Goal: Task Accomplishment & Management: Manage account settings

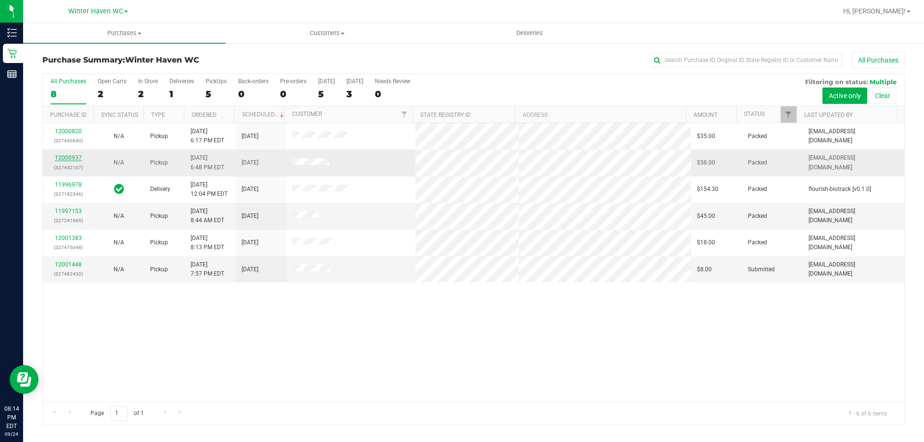
click at [72, 158] on link "12000937" at bounding box center [68, 157] width 27 height 7
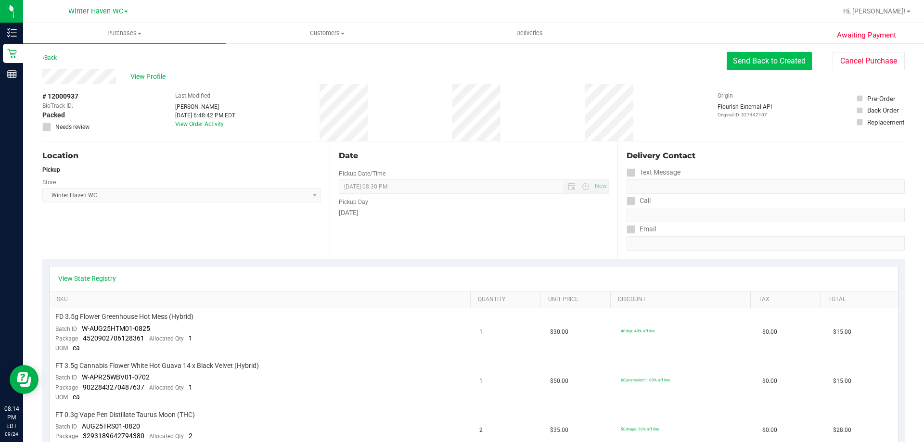
click at [775, 64] on button "Send Back to Created" at bounding box center [769, 61] width 85 height 18
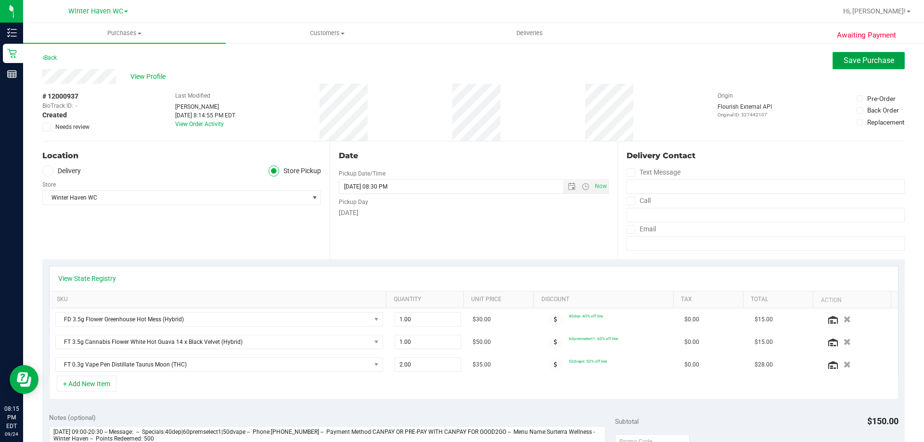
click at [870, 61] on span "Save Purchase" at bounding box center [869, 60] width 51 height 9
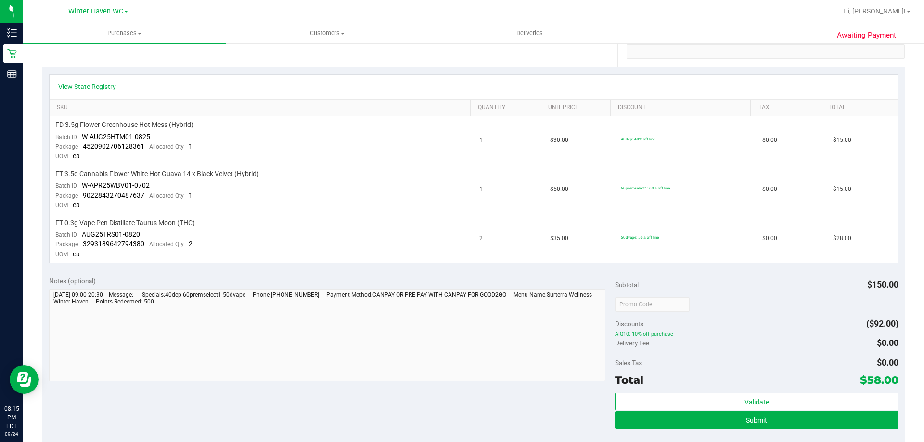
scroll to position [289, 0]
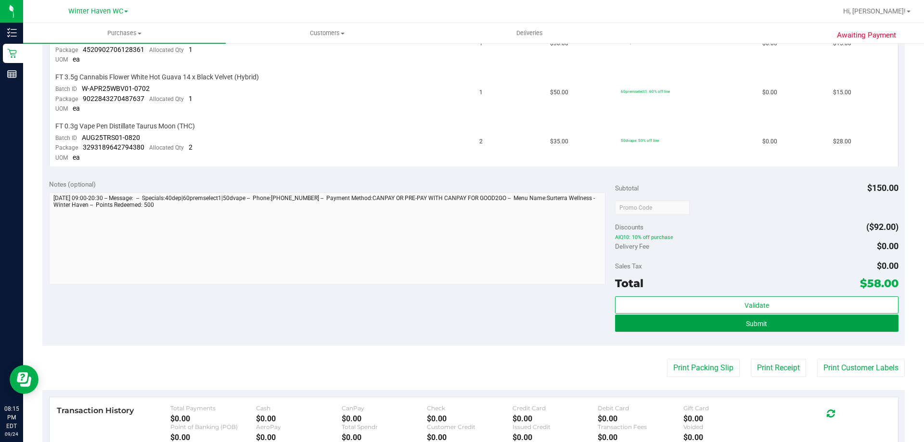
click at [778, 326] on button "Submit" at bounding box center [756, 323] width 283 height 17
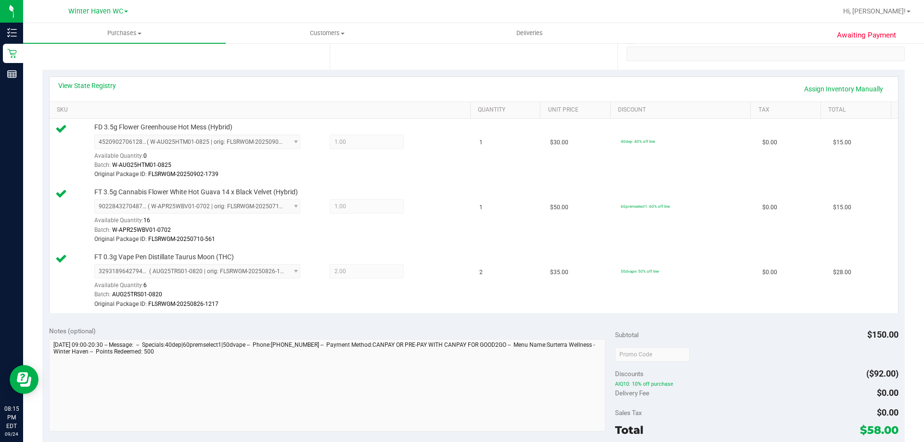
scroll to position [33, 0]
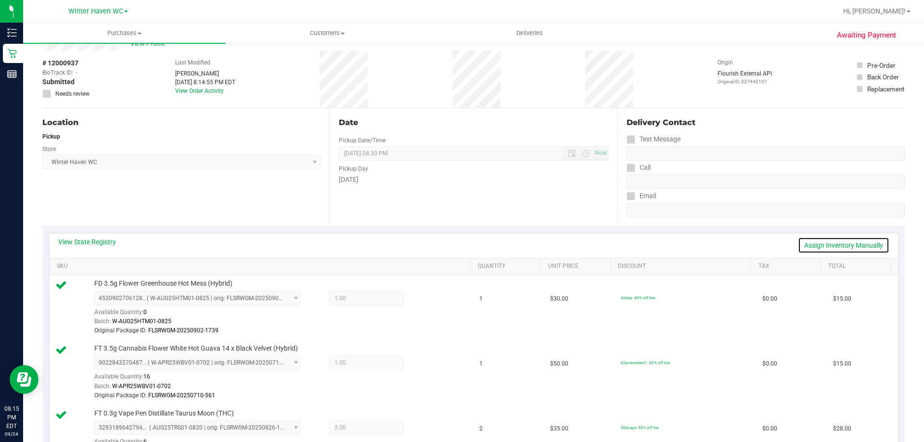
click at [842, 246] on link "Assign Inventory Manually" at bounding box center [843, 245] width 91 height 16
click at [422, 296] on icon at bounding box center [427, 299] width 10 height 11
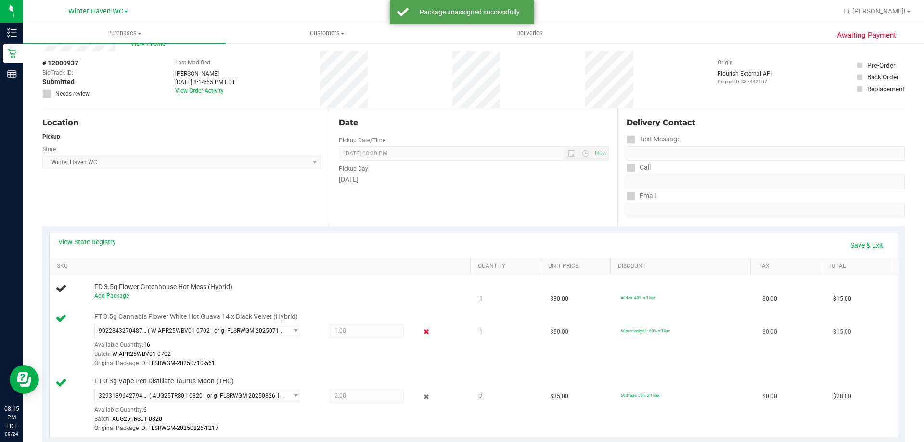
click at [422, 332] on icon at bounding box center [427, 332] width 10 height 11
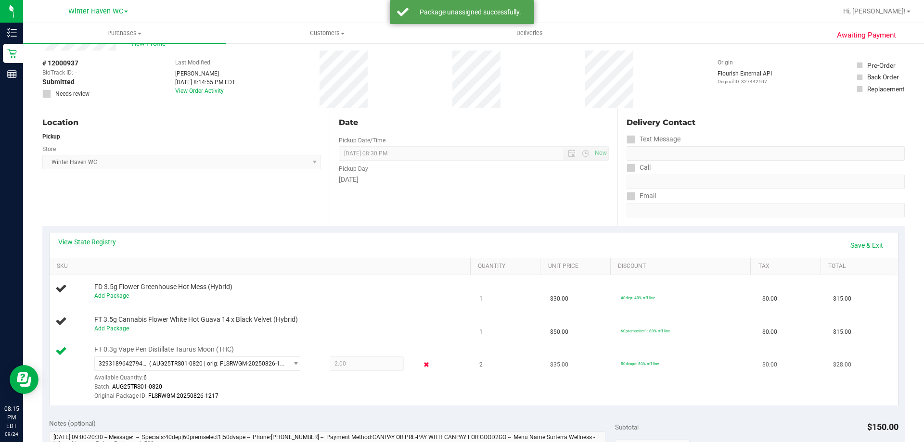
click at [422, 367] on icon at bounding box center [427, 364] width 10 height 11
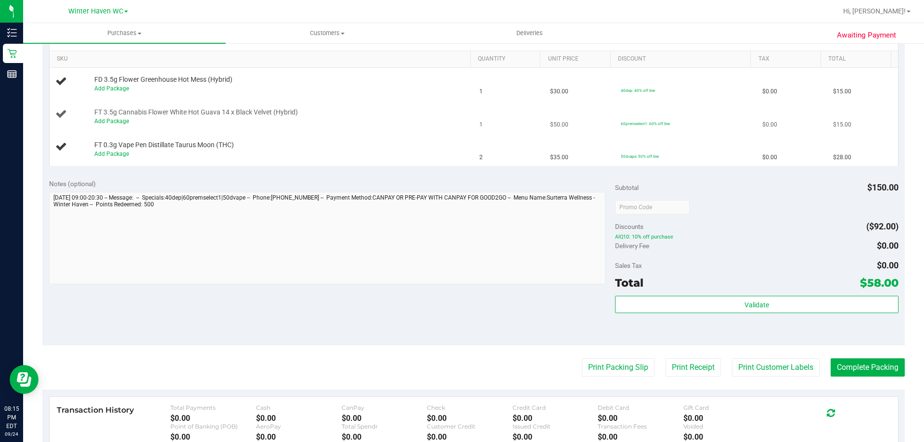
scroll to position [96, 0]
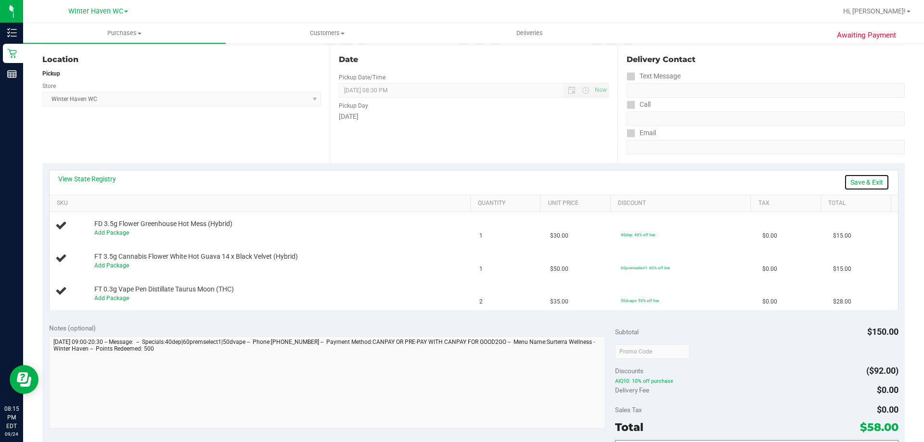
click at [853, 179] on link "Save & Exit" at bounding box center [866, 182] width 45 height 16
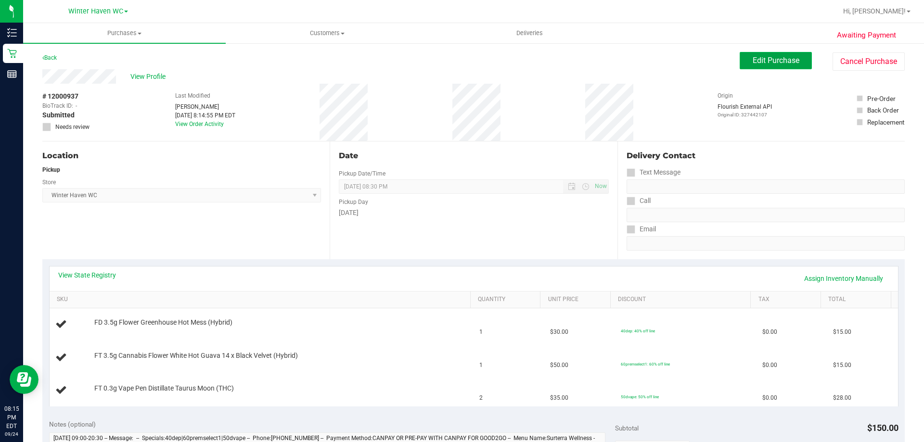
click at [759, 60] on span "Edit Purchase" at bounding box center [776, 60] width 47 height 9
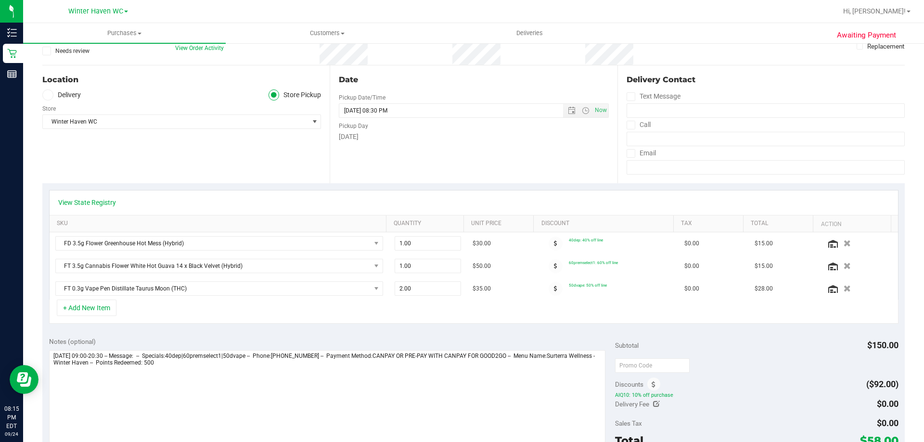
scroll to position [289, 0]
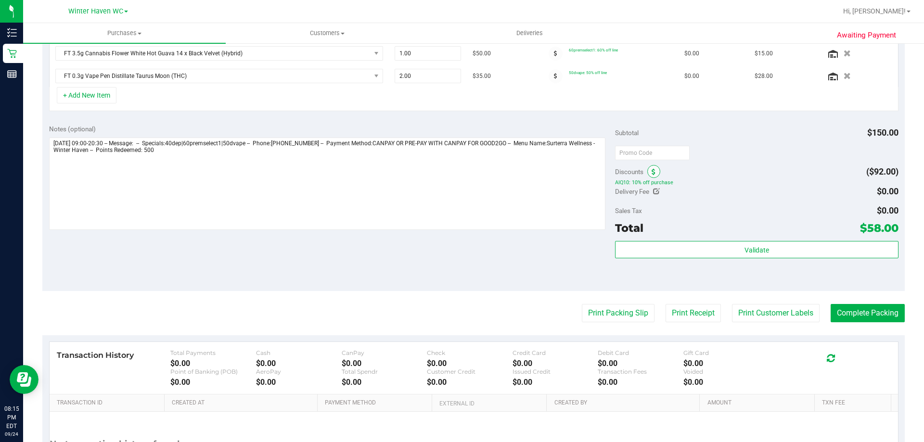
click at [647, 170] on span at bounding box center [653, 171] width 13 height 13
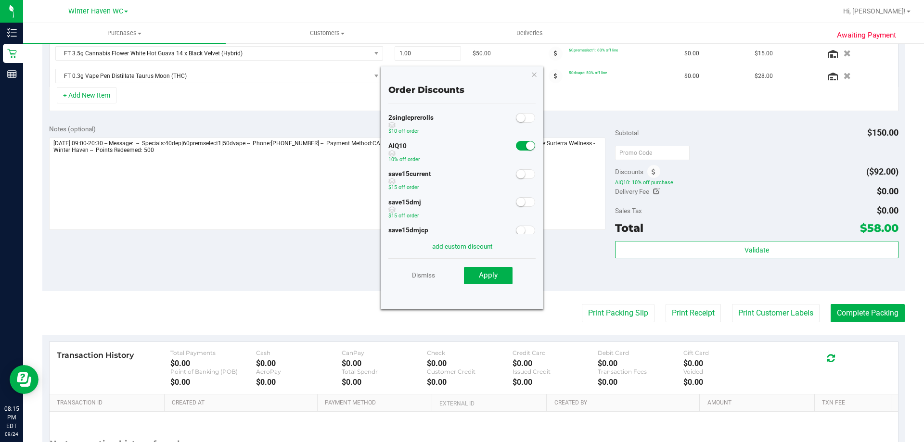
drag, startPoint x: 520, startPoint y: 146, endPoint x: 509, endPoint y: 186, distance: 41.4
click at [526, 146] on small at bounding box center [530, 145] width 9 height 9
click at [483, 275] on span "Apply" at bounding box center [488, 275] width 19 height 9
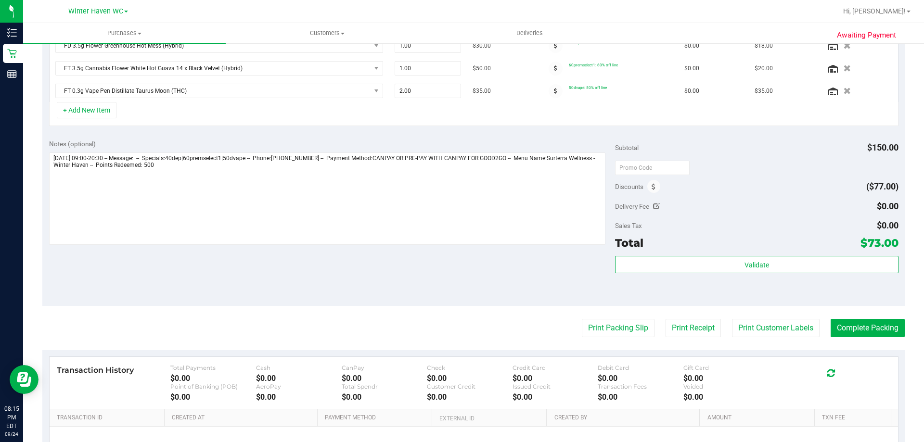
scroll to position [0, 0]
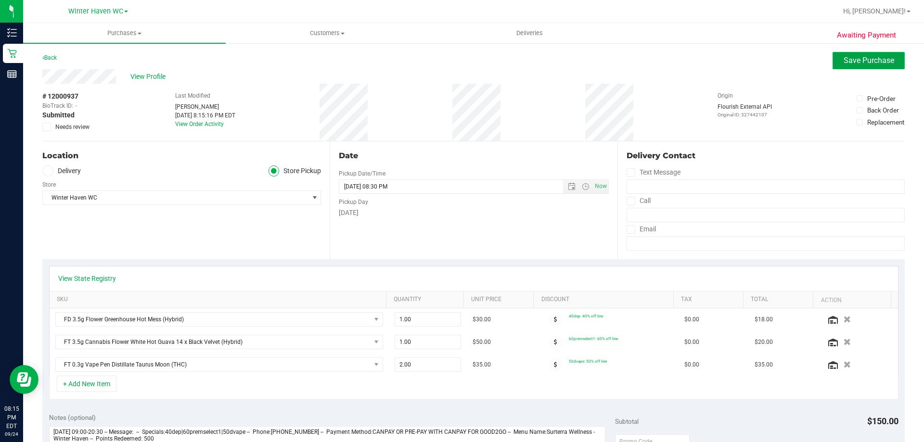
click at [877, 53] on button "Save Purchase" at bounding box center [868, 60] width 72 height 17
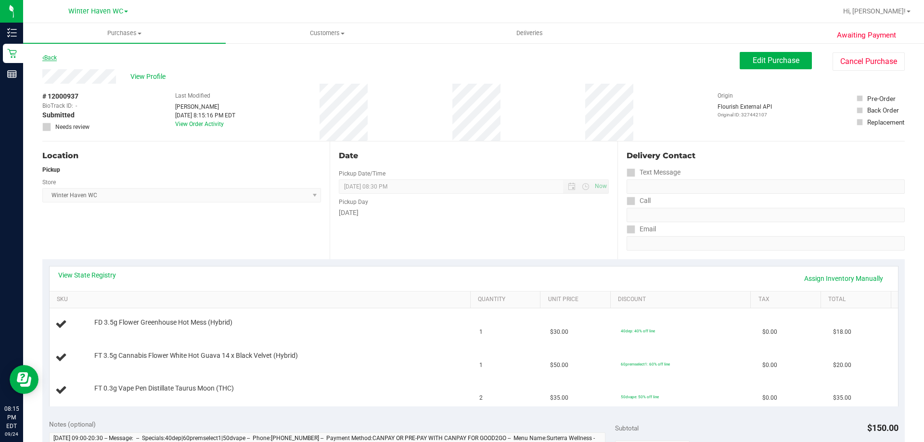
click at [49, 57] on link "Back" at bounding box center [49, 57] width 14 height 7
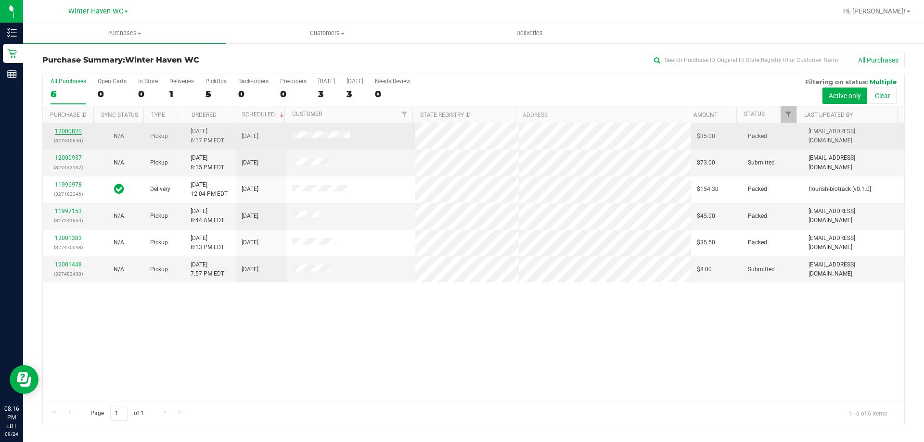
click at [66, 129] on link "12000820" at bounding box center [68, 131] width 27 height 7
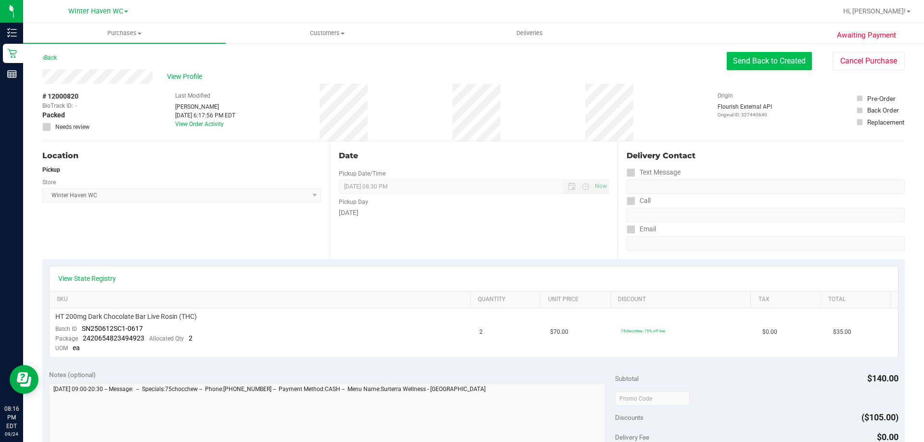
click at [768, 64] on button "Send Back to Created" at bounding box center [769, 61] width 85 height 18
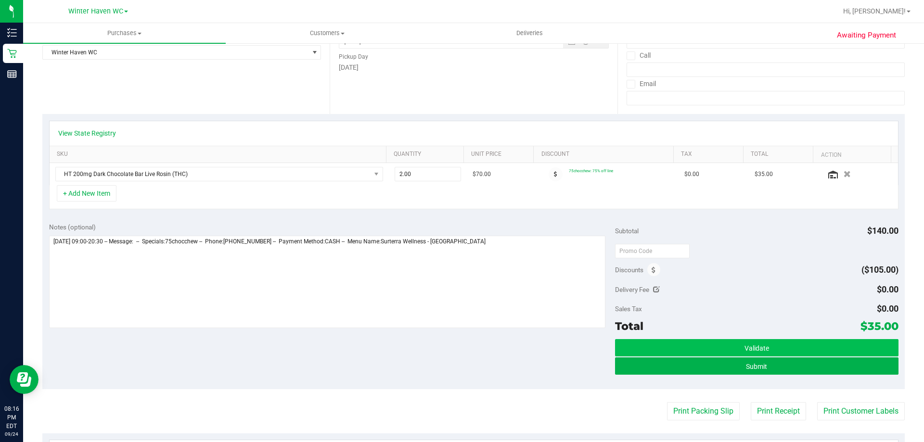
scroll to position [289, 0]
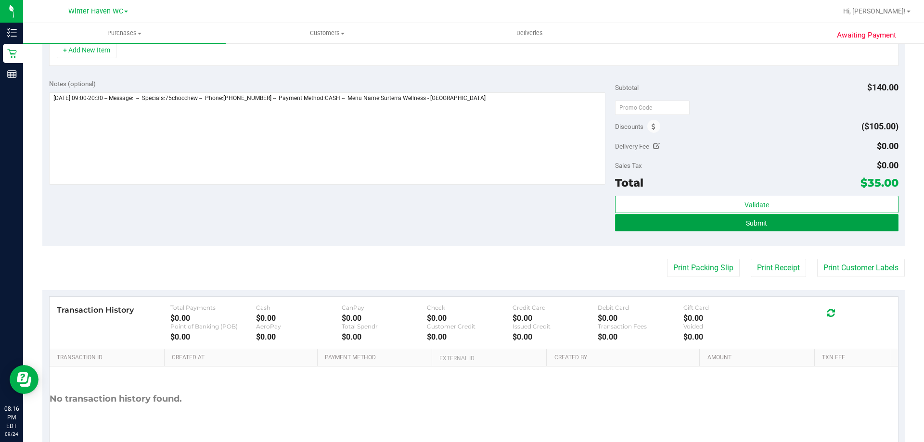
click at [762, 223] on button "Submit" at bounding box center [756, 222] width 283 height 17
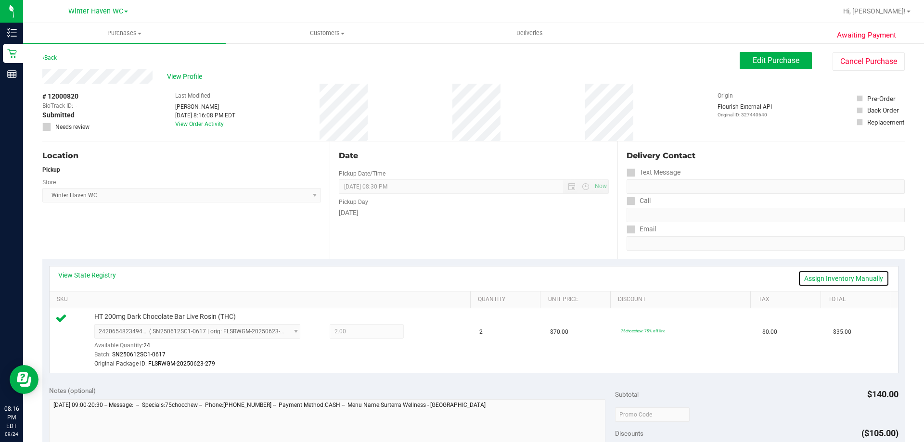
click at [822, 276] on link "Assign Inventory Manually" at bounding box center [843, 278] width 91 height 16
click at [422, 334] on icon at bounding box center [427, 332] width 10 height 11
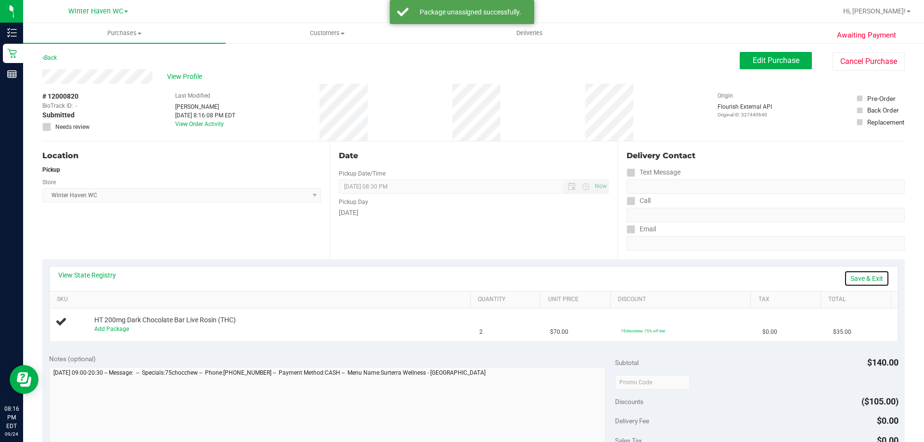
click at [858, 279] on link "Save & Exit" at bounding box center [866, 278] width 45 height 16
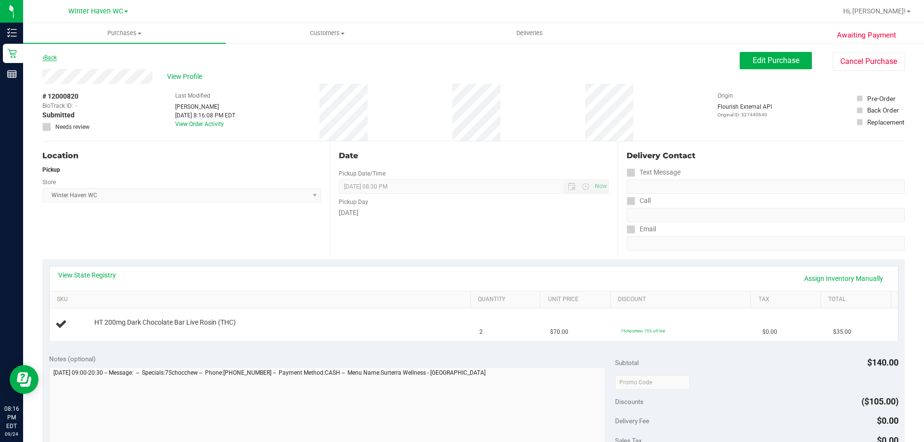
click at [47, 56] on link "Back" at bounding box center [49, 57] width 14 height 7
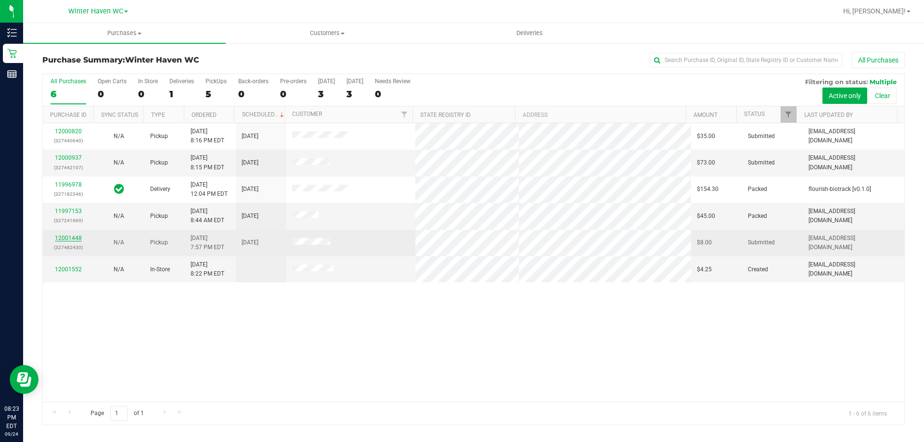
click at [73, 237] on link "12001448" at bounding box center [68, 238] width 27 height 7
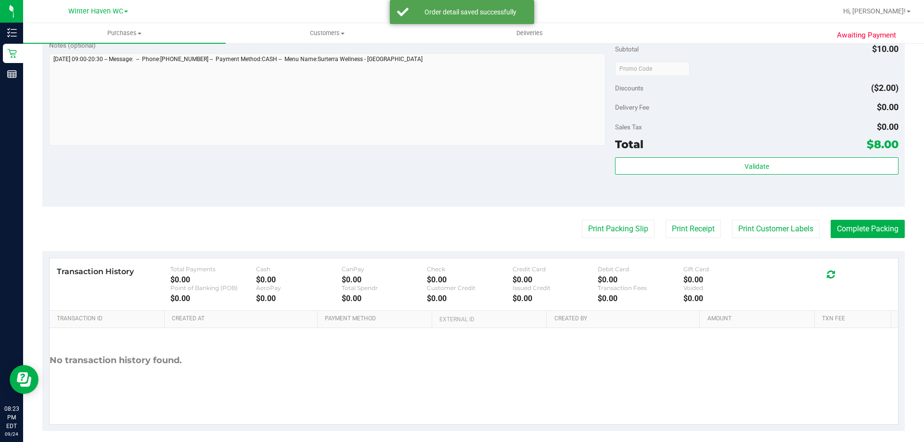
scroll to position [345, 0]
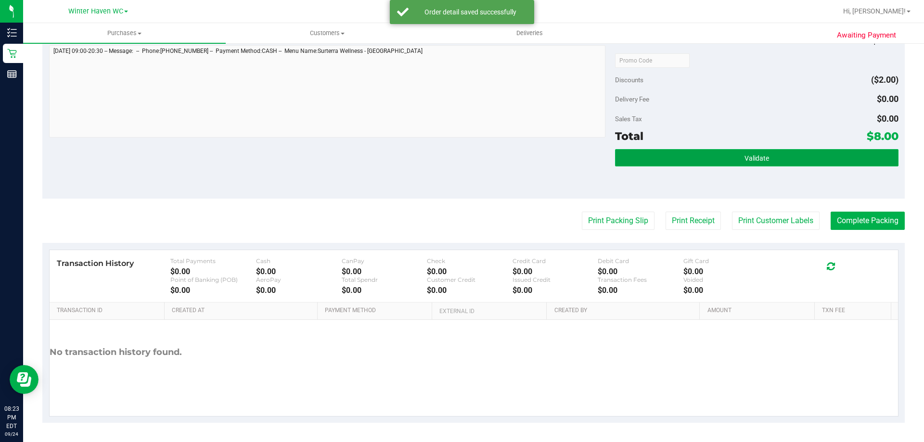
click at [744, 154] on span "Validate" at bounding box center [756, 158] width 25 height 8
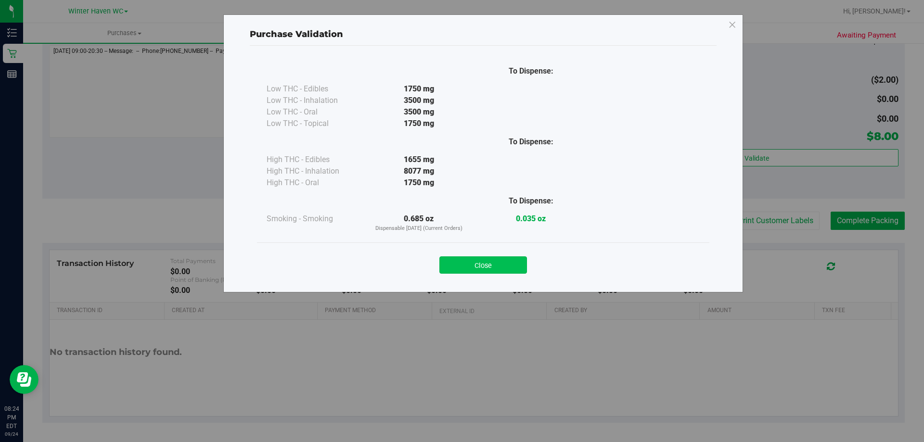
click at [489, 267] on button "Close" at bounding box center [483, 264] width 88 height 17
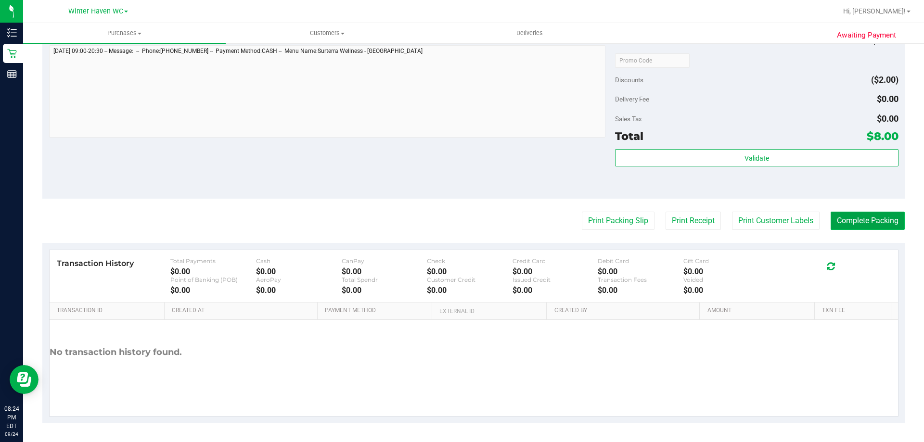
click at [867, 223] on button "Complete Packing" at bounding box center [868, 221] width 74 height 18
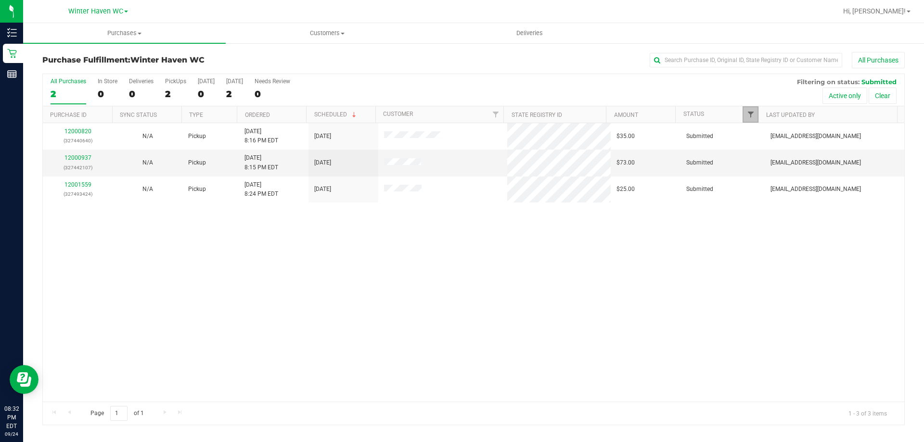
click at [752, 113] on span "Filter" at bounding box center [751, 115] width 8 height 8
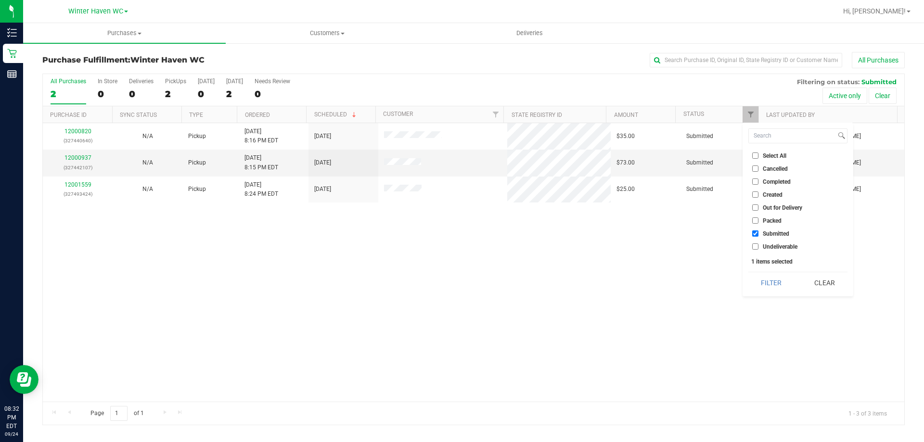
click at [756, 221] on input "Packed" at bounding box center [755, 221] width 6 height 6
checkbox input "true"
click at [765, 283] on button "Filter" at bounding box center [771, 282] width 46 height 21
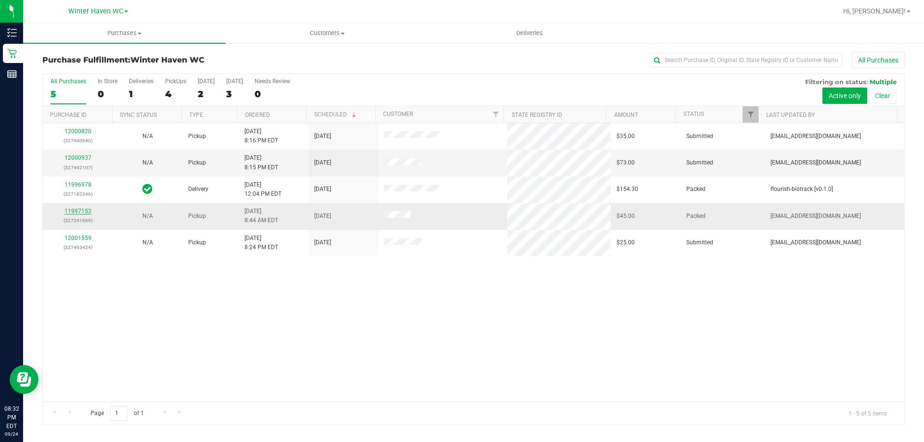
click at [83, 212] on link "11997153" at bounding box center [77, 211] width 27 height 7
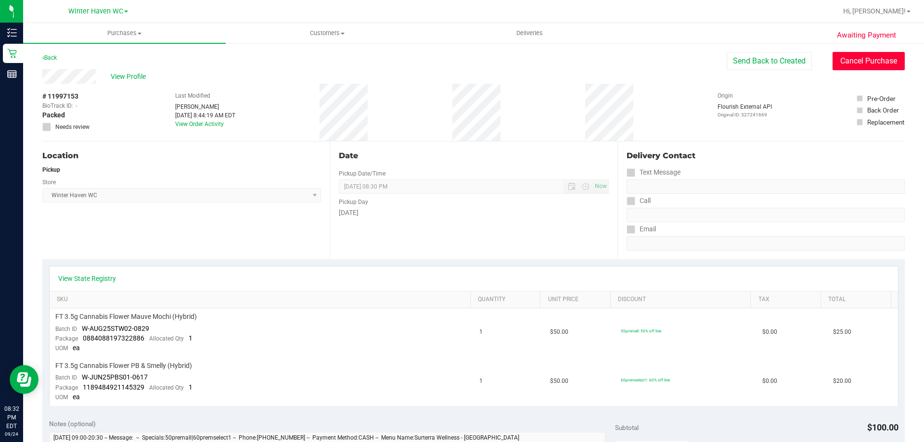
click at [857, 53] on button "Cancel Purchase" at bounding box center [868, 61] width 72 height 18
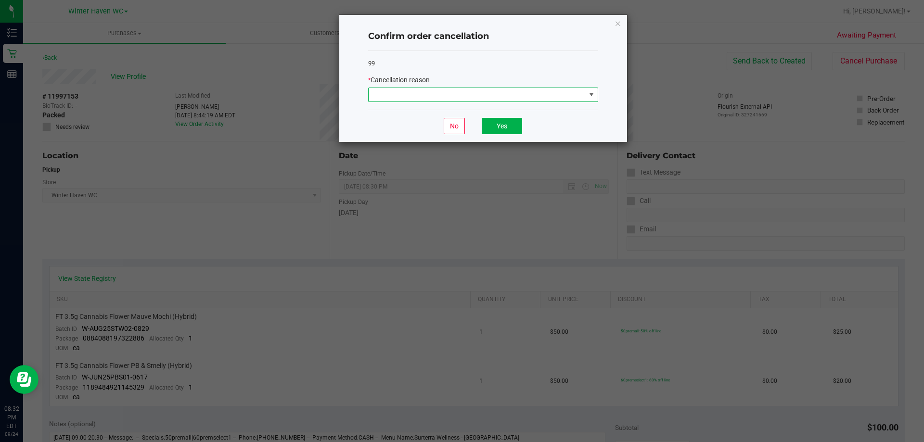
click at [544, 90] on span at bounding box center [477, 94] width 217 height 13
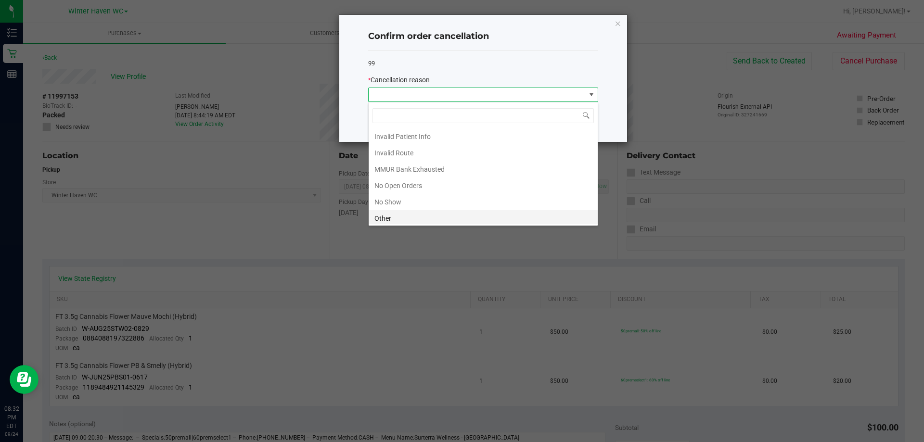
scroll to position [48, 0]
click at [444, 184] on li "No Show" at bounding box center [483, 186] width 229 height 16
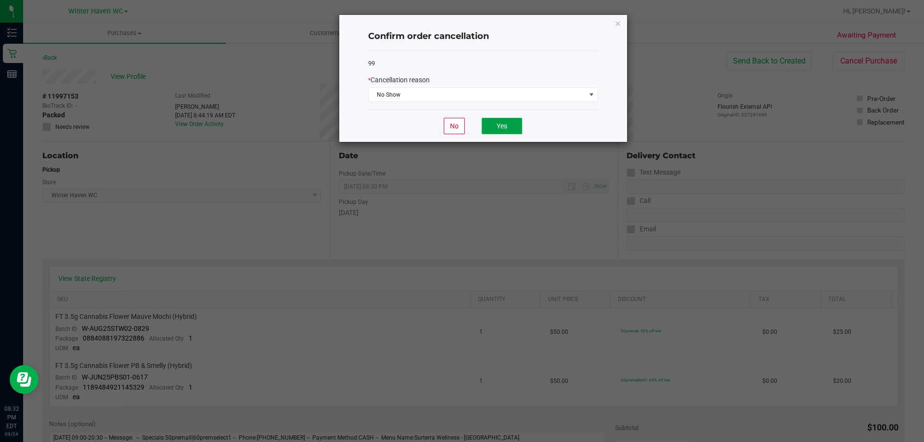
click at [505, 127] on button "Yes" at bounding box center [502, 126] width 40 height 16
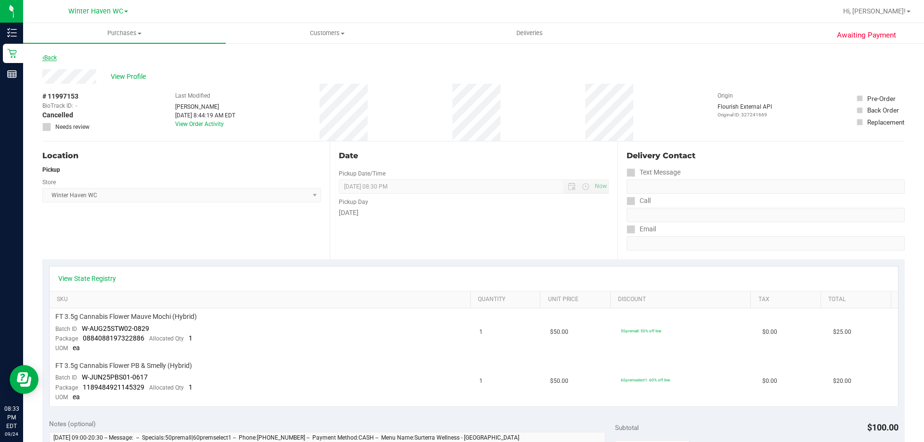
click at [44, 55] on icon at bounding box center [43, 58] width 2 height 6
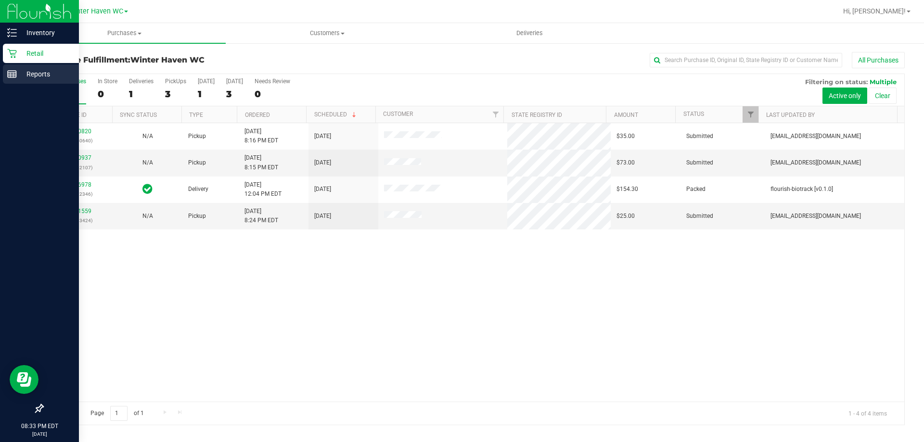
click at [33, 74] on p "Reports" at bounding box center [46, 74] width 58 height 12
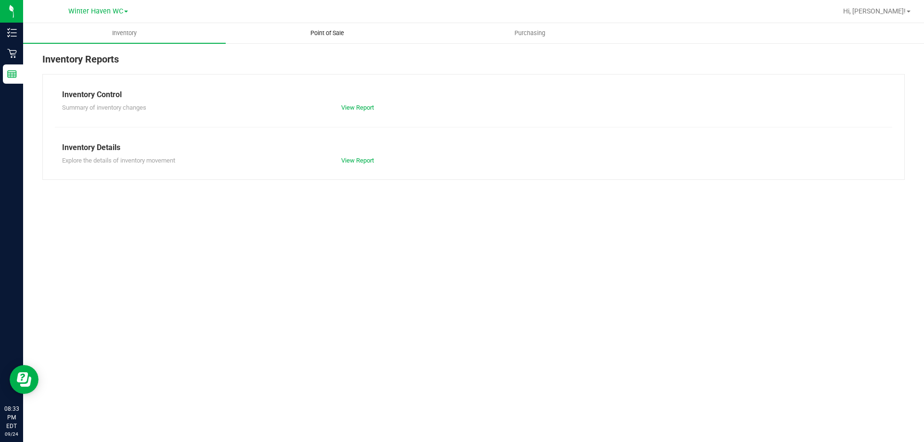
click at [326, 32] on span "Point of Sale" at bounding box center [327, 33] width 60 height 9
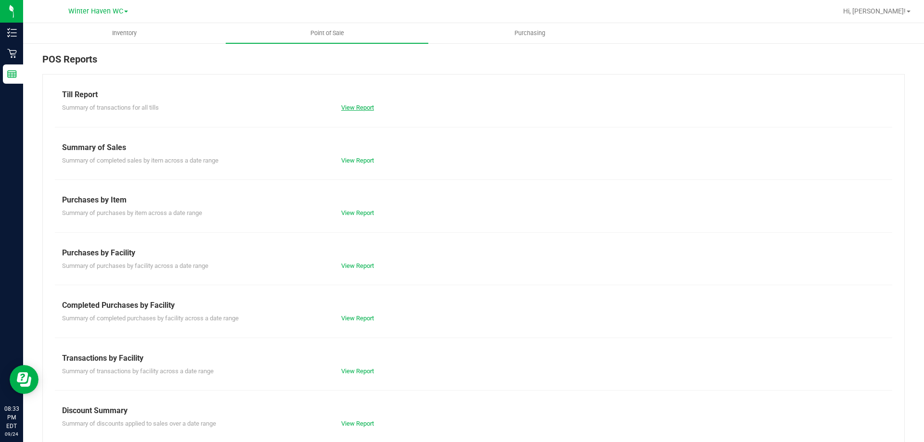
click at [352, 104] on link "View Report" at bounding box center [357, 107] width 33 height 7
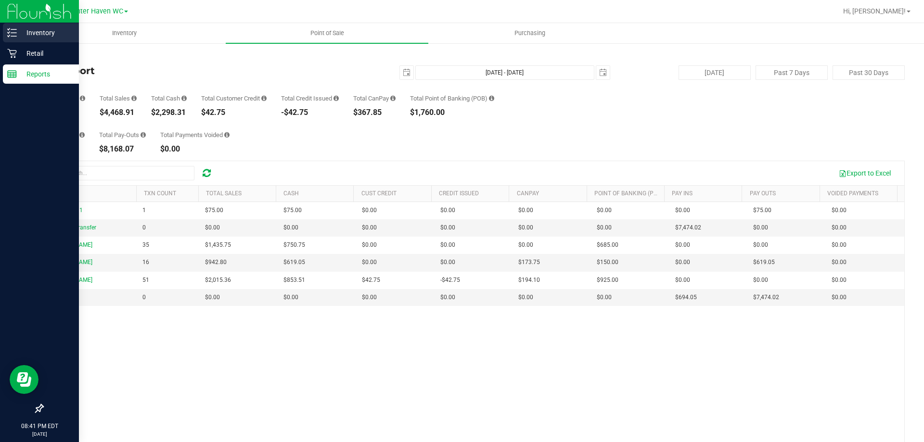
click at [40, 31] on p "Inventory" at bounding box center [46, 33] width 58 height 12
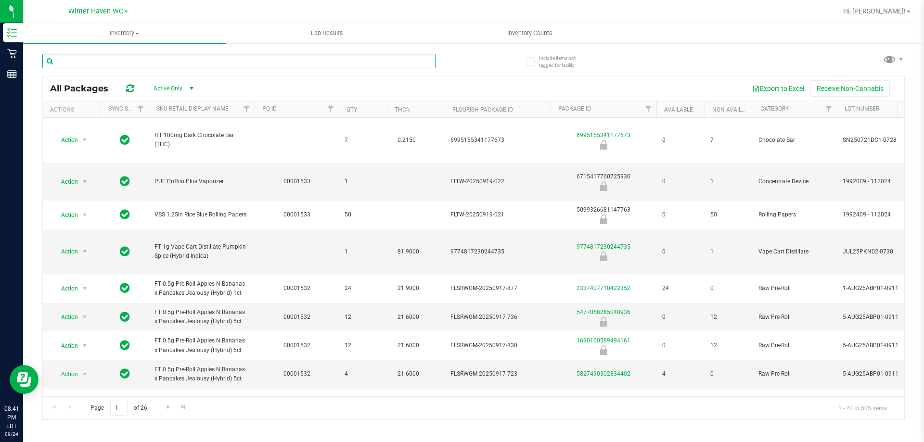
click at [62, 64] on input "text" at bounding box center [238, 61] width 393 height 14
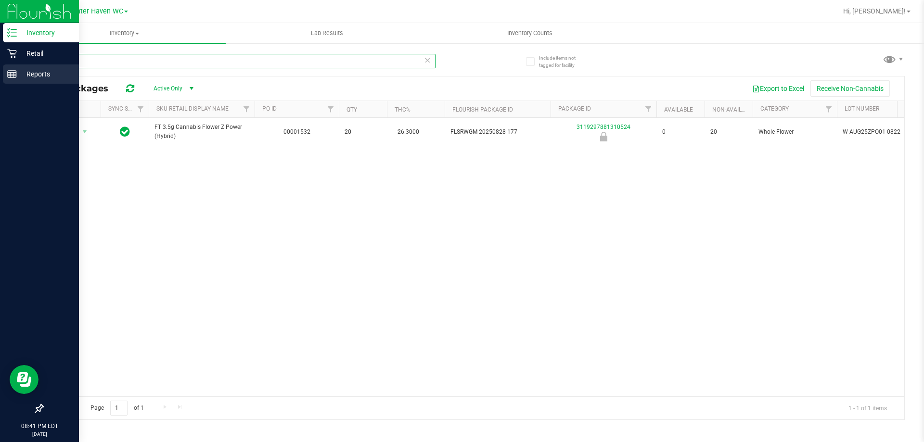
type input "zpo"
click at [37, 74] on p "Reports" at bounding box center [46, 74] width 58 height 12
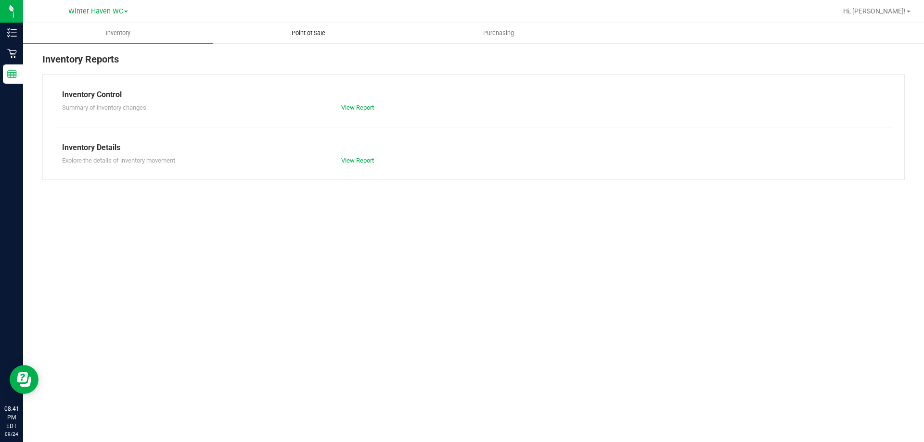
click at [309, 32] on span "Point of Sale" at bounding box center [309, 33] width 60 height 9
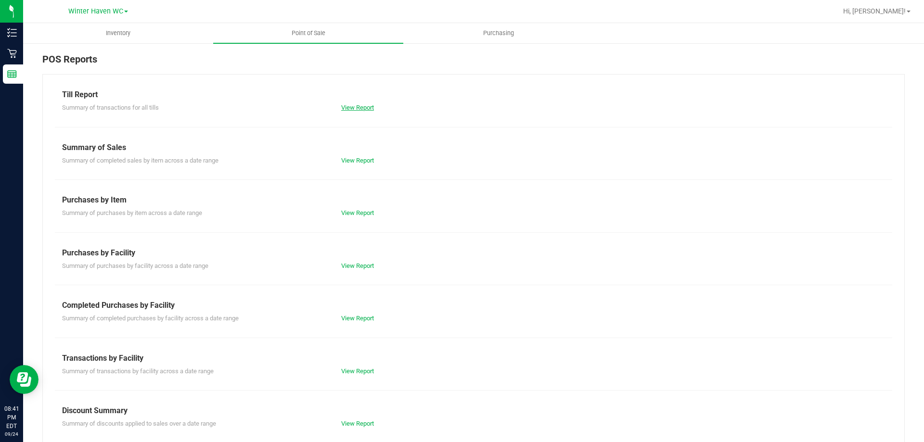
click at [356, 106] on link "View Report" at bounding box center [357, 107] width 33 height 7
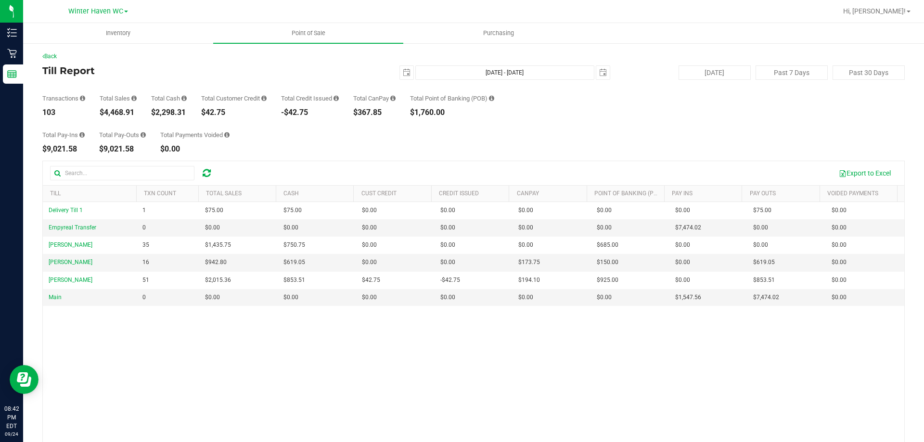
drag, startPoint x: 136, startPoint y: 112, endPoint x: 99, endPoint y: 110, distance: 37.1
click at [99, 110] on div "Transactions 103 Total Sales $4,468.91 Total Cash $2,298.31 Total Customer Cred…" at bounding box center [473, 98] width 862 height 37
copy div "$4,468.91"
click at [890, 9] on span "Hi, [PERSON_NAME]!" at bounding box center [874, 11] width 63 height 8
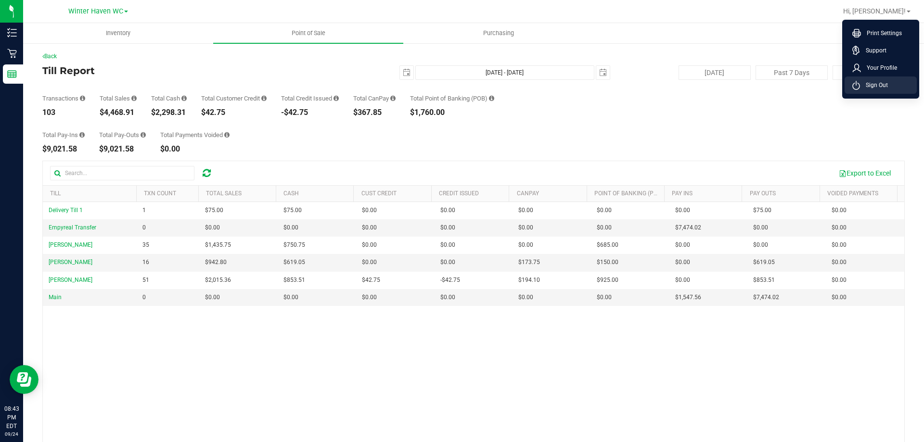
click at [872, 82] on span "Sign Out" at bounding box center [874, 85] width 28 height 10
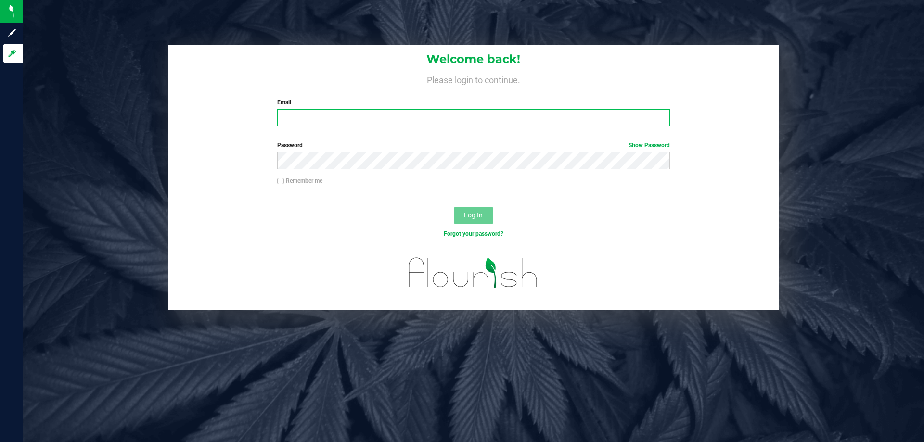
drag, startPoint x: 602, startPoint y: 115, endPoint x: 608, endPoint y: 109, distance: 8.6
click at [602, 116] on input "Email" at bounding box center [473, 117] width 392 height 17
type input "[EMAIL_ADDRESS][DOMAIN_NAME]"
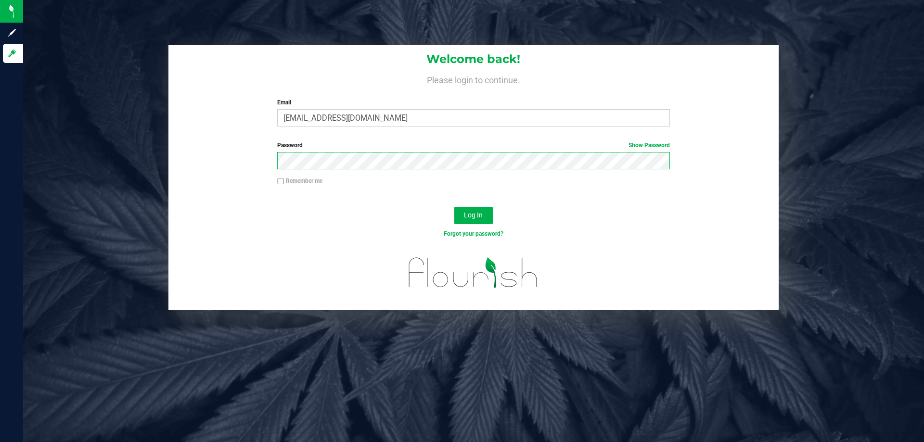
click at [454, 207] on button "Log In" at bounding box center [473, 215] width 38 height 17
